Goal: Transaction & Acquisition: Purchase product/service

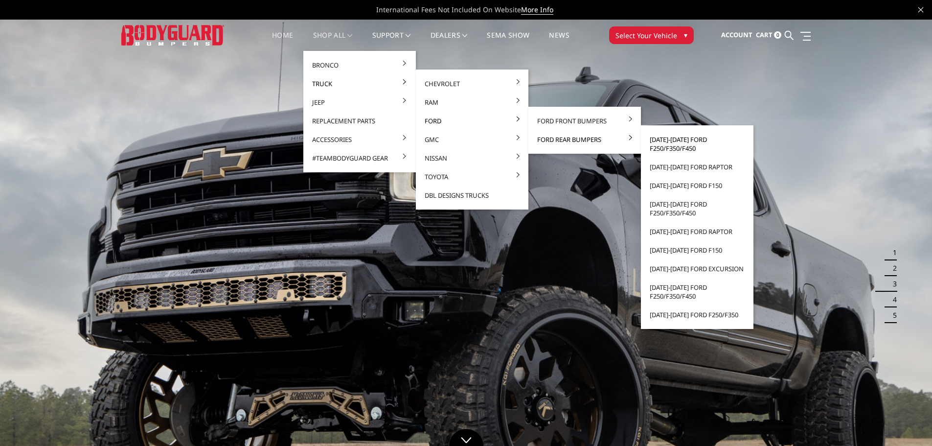
click at [660, 142] on link "[DATE]-[DATE] Ford F250/F350/F450" at bounding box center [697, 143] width 105 height 27
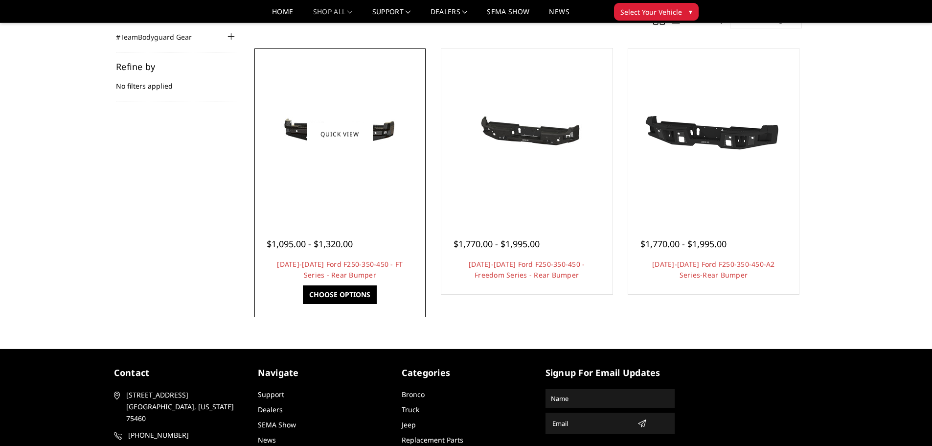
scroll to position [147, 0]
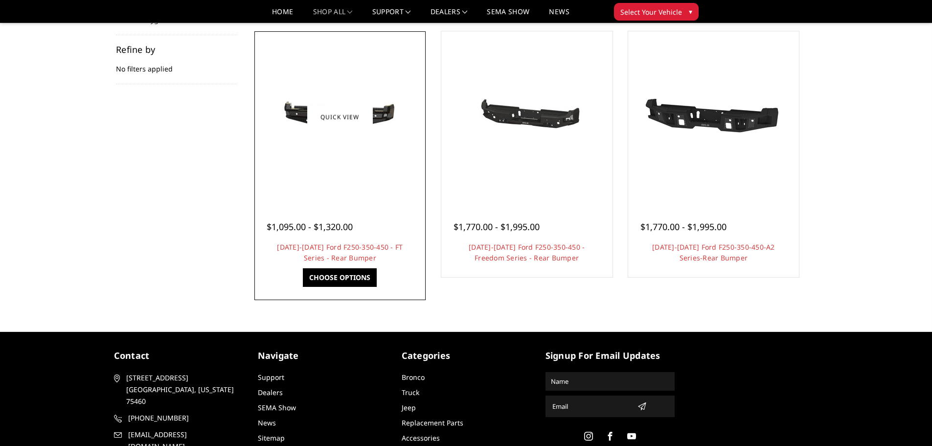
click at [323, 205] on div "$1,095.00 - $1,320.00 2023-2025 Ford F250-350-450 - FT Series - Rear Bumper Our…" at bounding box center [340, 237] width 166 height 74
click at [323, 156] on div at bounding box center [340, 117] width 166 height 166
